Goal: Ask a question

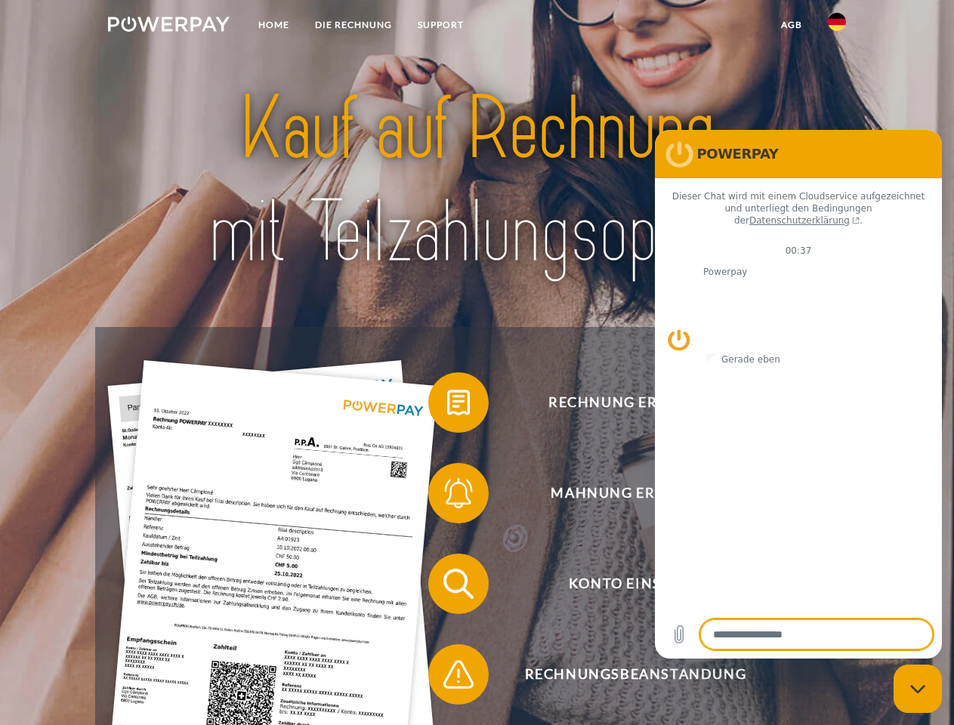
click at [169, 26] on img at bounding box center [169, 24] width 122 height 15
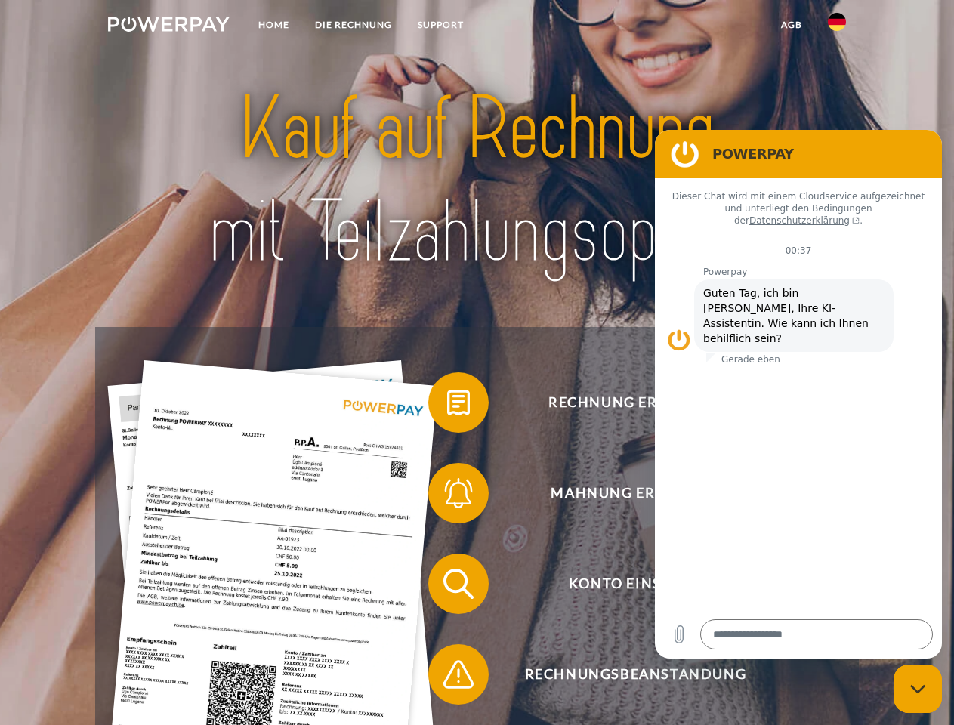
click at [837, 26] on img at bounding box center [837, 22] width 18 height 18
click at [791, 25] on link "agb" at bounding box center [791, 24] width 47 height 27
click at [447, 406] on span at bounding box center [436, 403] width 76 height 76
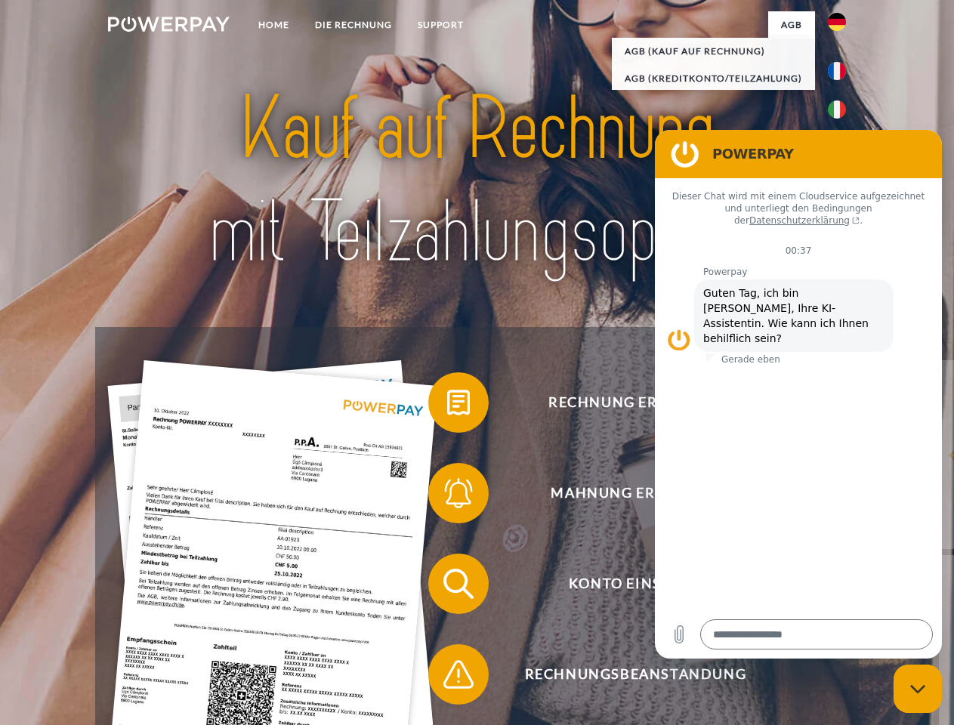
click at [447, 496] on span at bounding box center [436, 494] width 76 height 76
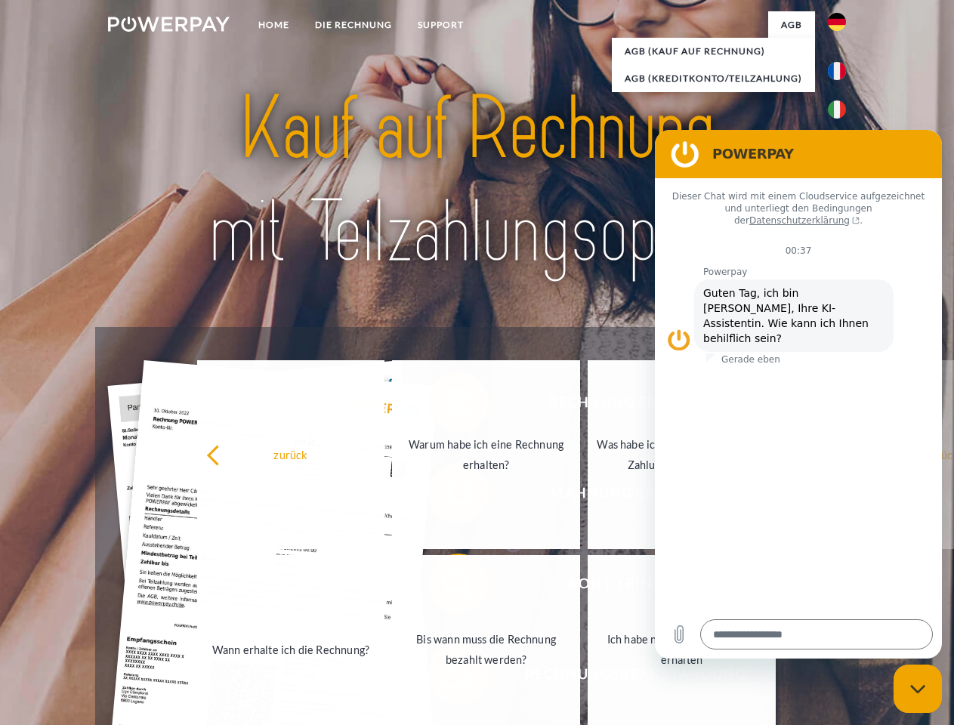
click at [447, 587] on link "Bis wann muss die Rechnung bezahlt werden?" at bounding box center [486, 649] width 188 height 189
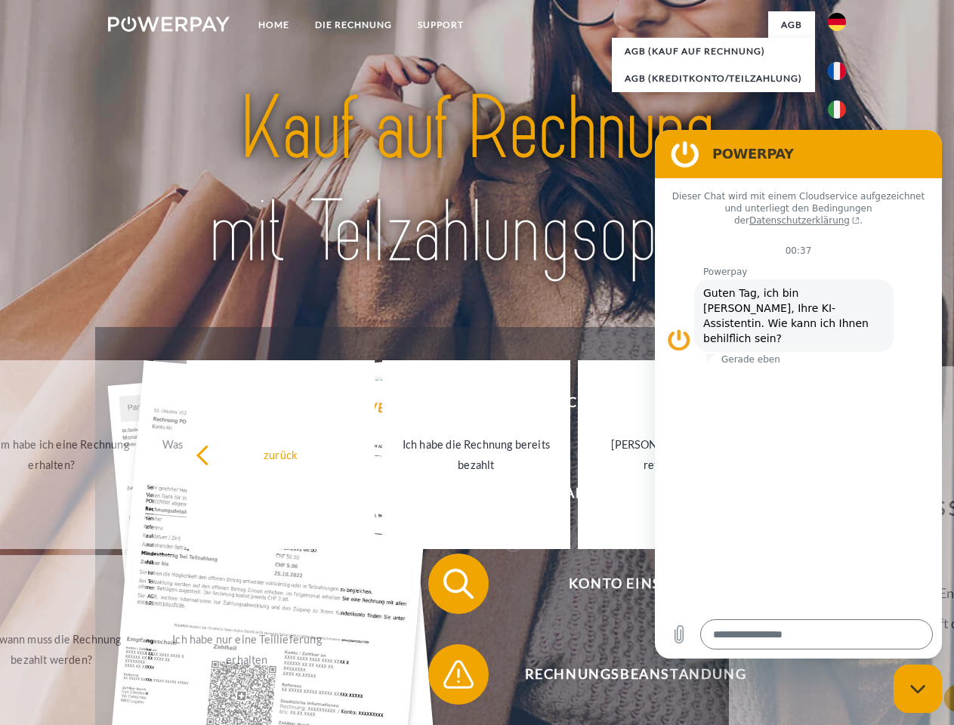
click at [447, 678] on span at bounding box center [436, 675] width 76 height 76
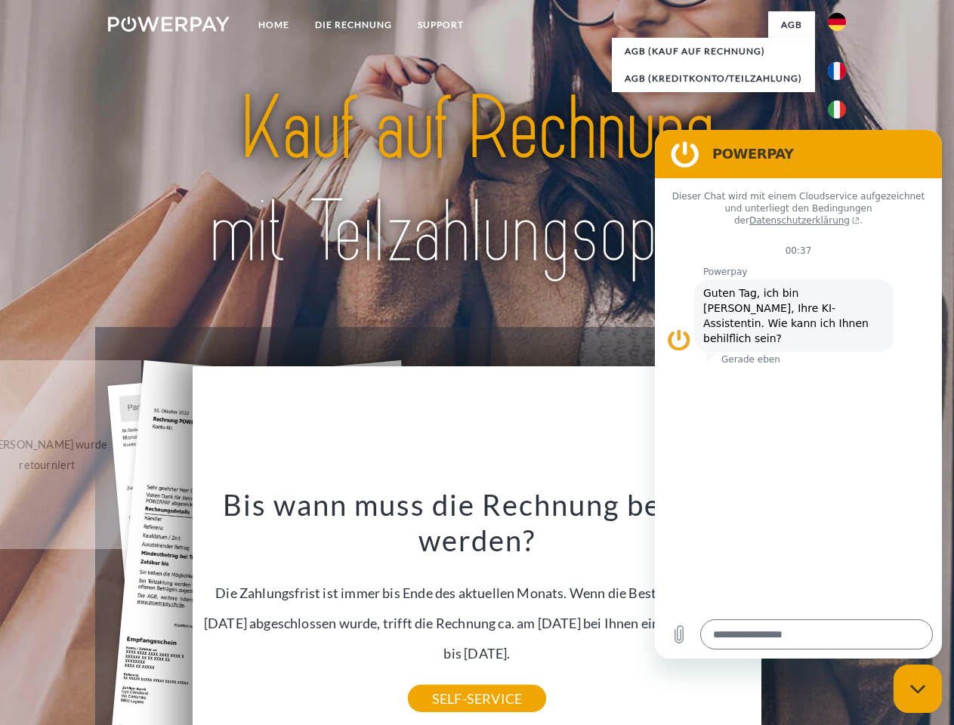
click at [918, 689] on icon "Messaging-Fenster schließen" at bounding box center [919, 690] width 16 height 10
type textarea "*"
